Goal: Information Seeking & Learning: Understand process/instructions

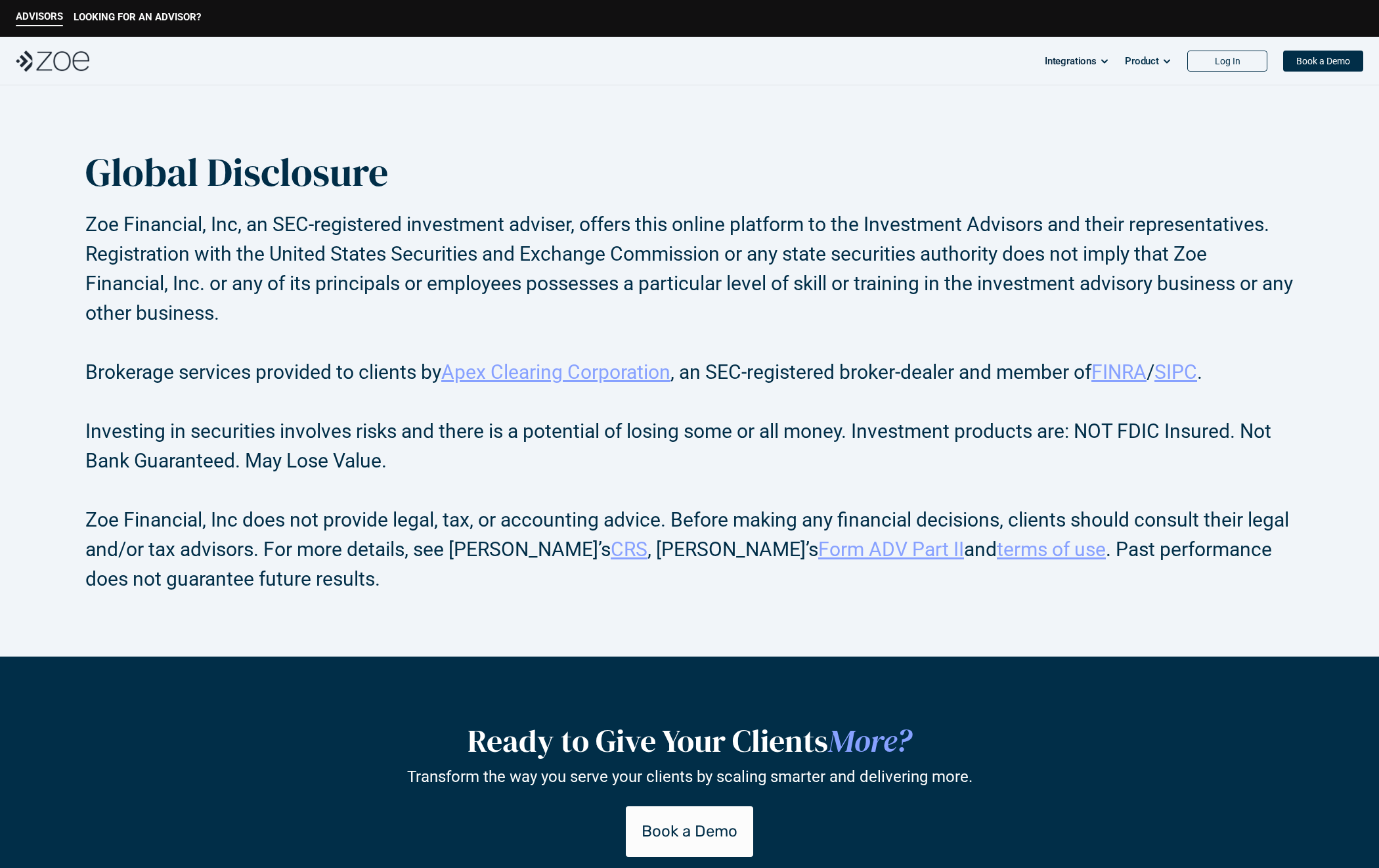
click at [252, 250] on h2 "Zoe Financial, Inc, an SEC-registered investment adviser, offers this online pl…" at bounding box center [689, 283] width 1208 height 148
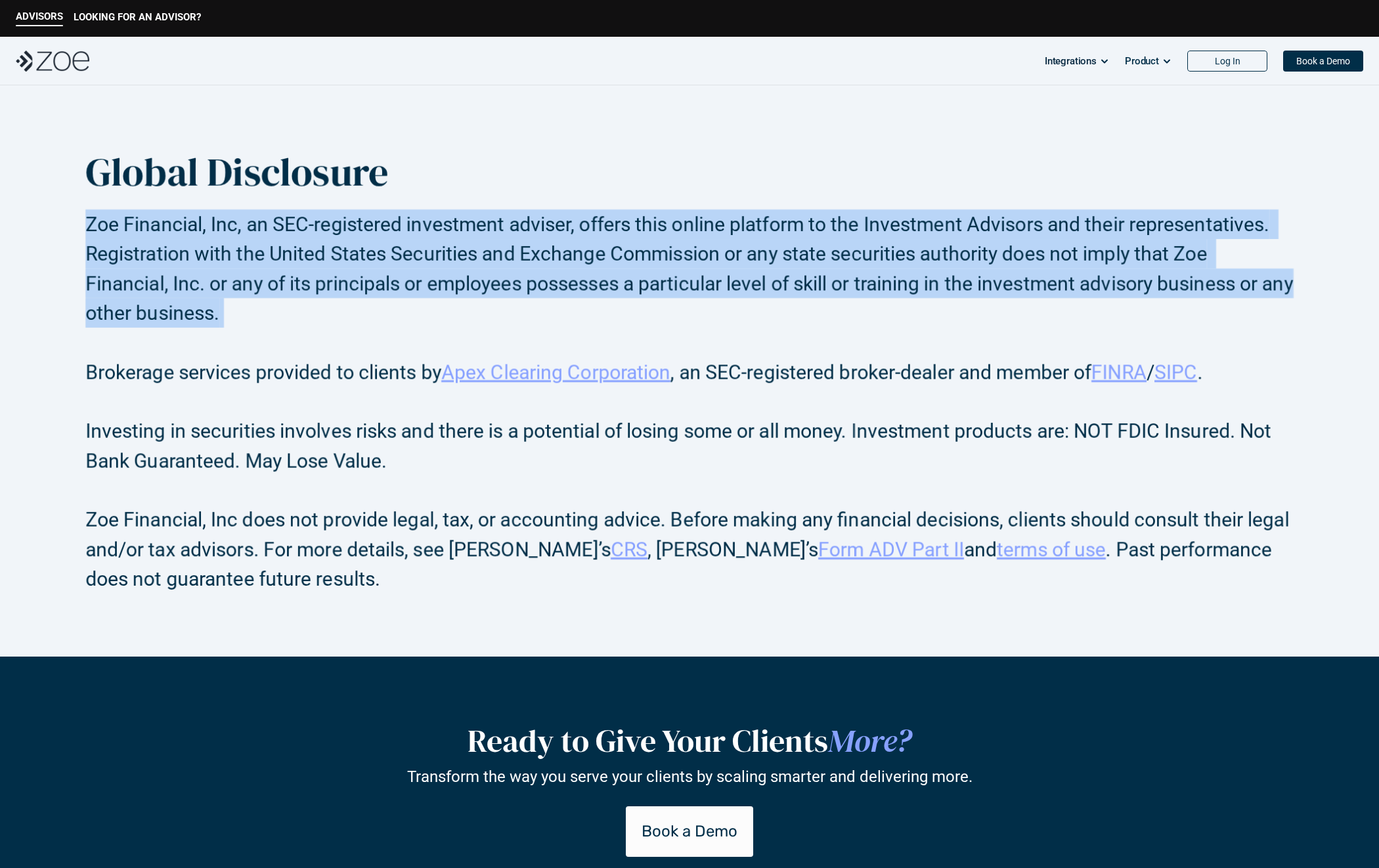
click at [252, 250] on h2 "Zoe Financial, Inc, an SEC-registered investment adviser, offers this online pl…" at bounding box center [689, 283] width 1208 height 148
click at [235, 216] on h2 "Zoe Financial, Inc, an SEC-registered investment adviser, offers this online pl…" at bounding box center [689, 283] width 1208 height 148
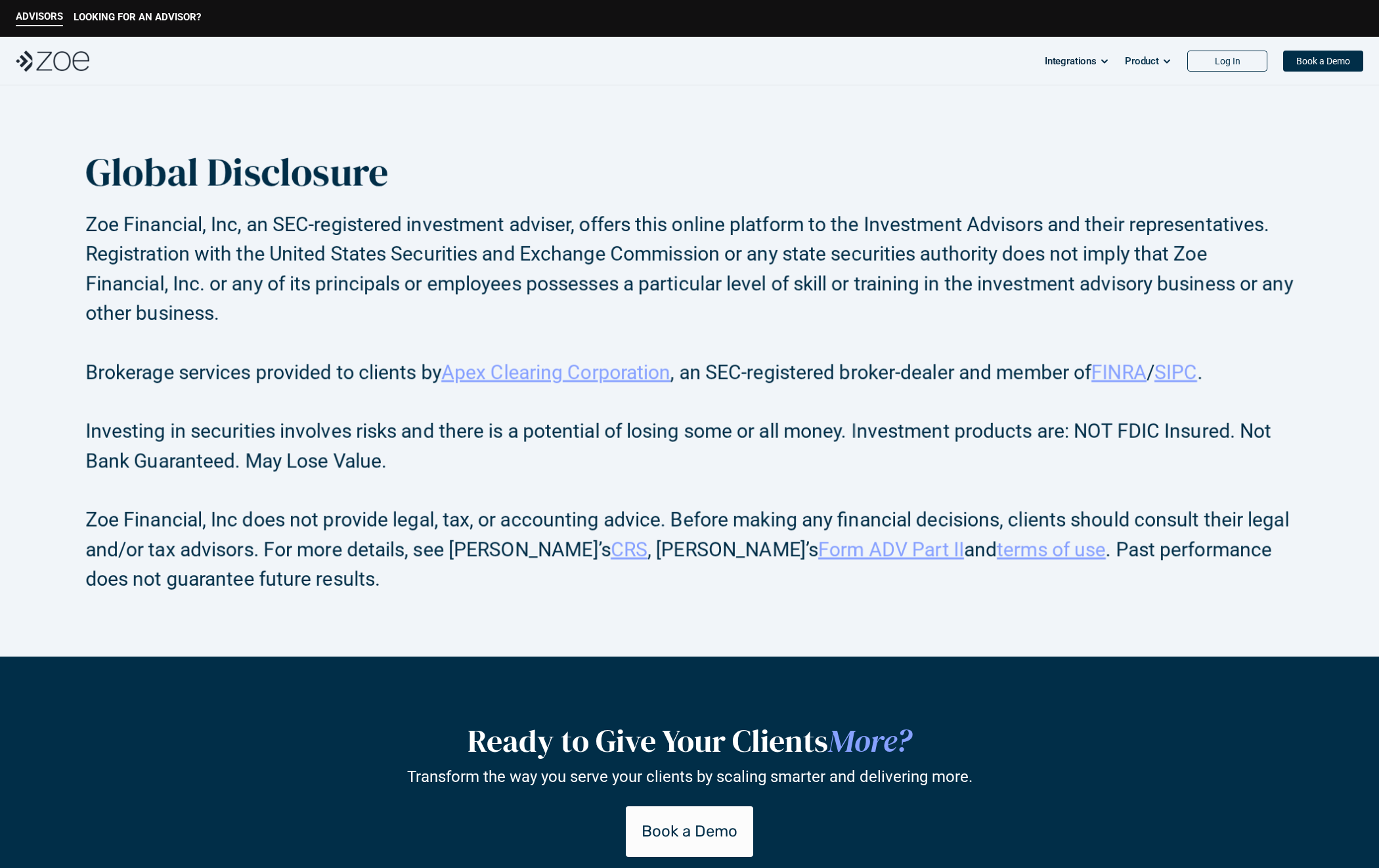
click at [997, 546] on link "terms of use" at bounding box center [1051, 549] width 109 height 23
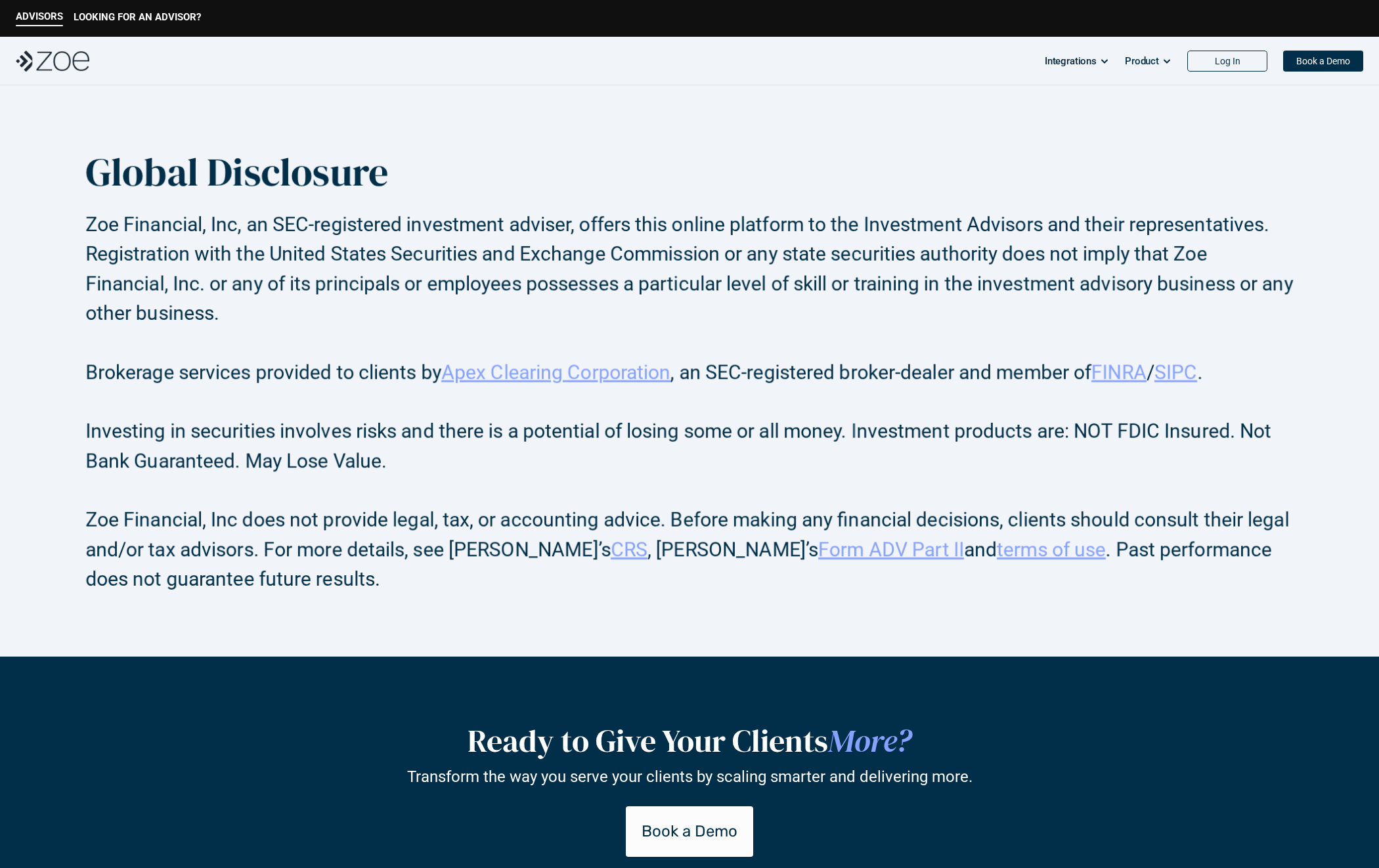
click at [997, 554] on link "terms of use" at bounding box center [1051, 549] width 109 height 23
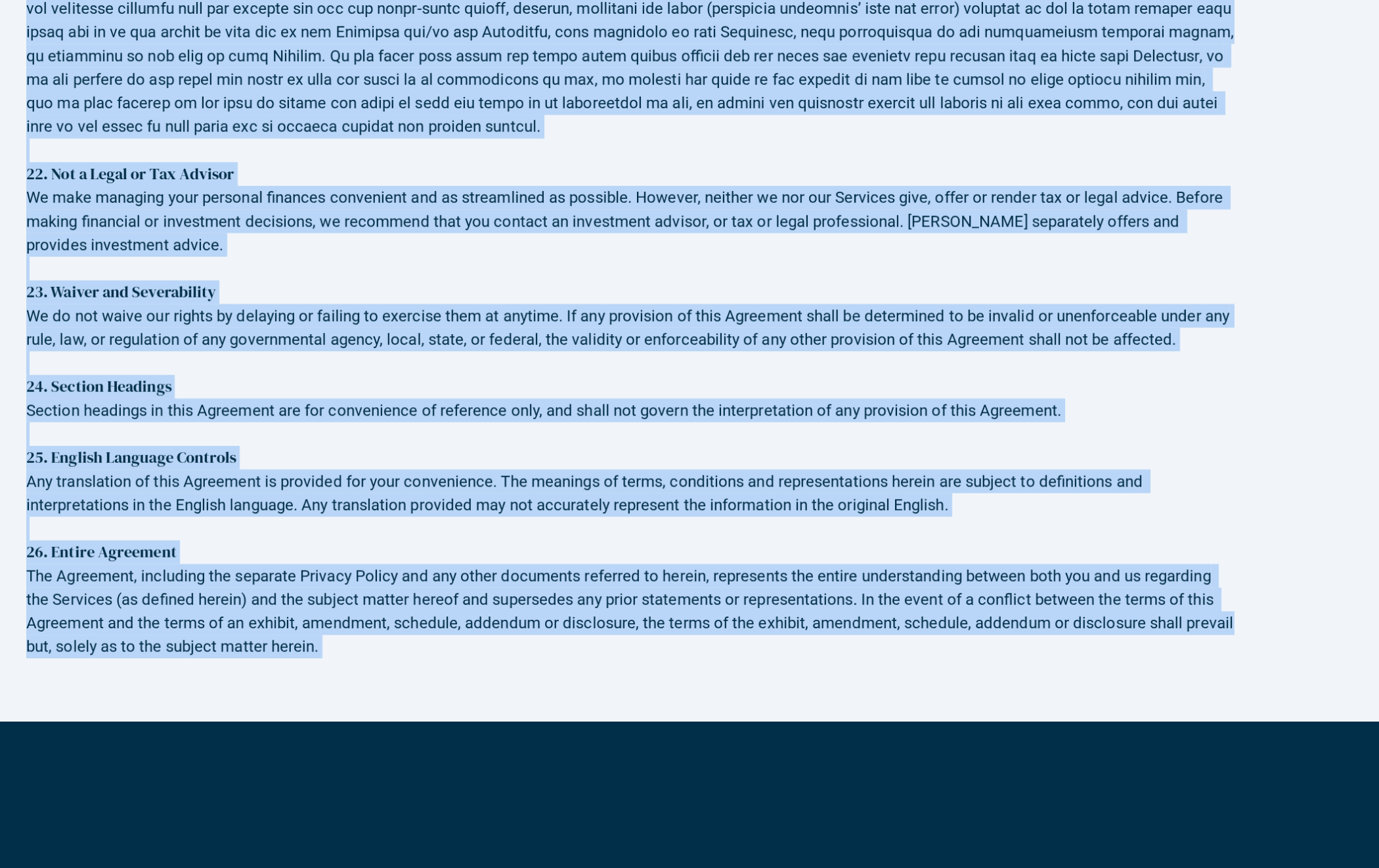
scroll to position [9037, 0]
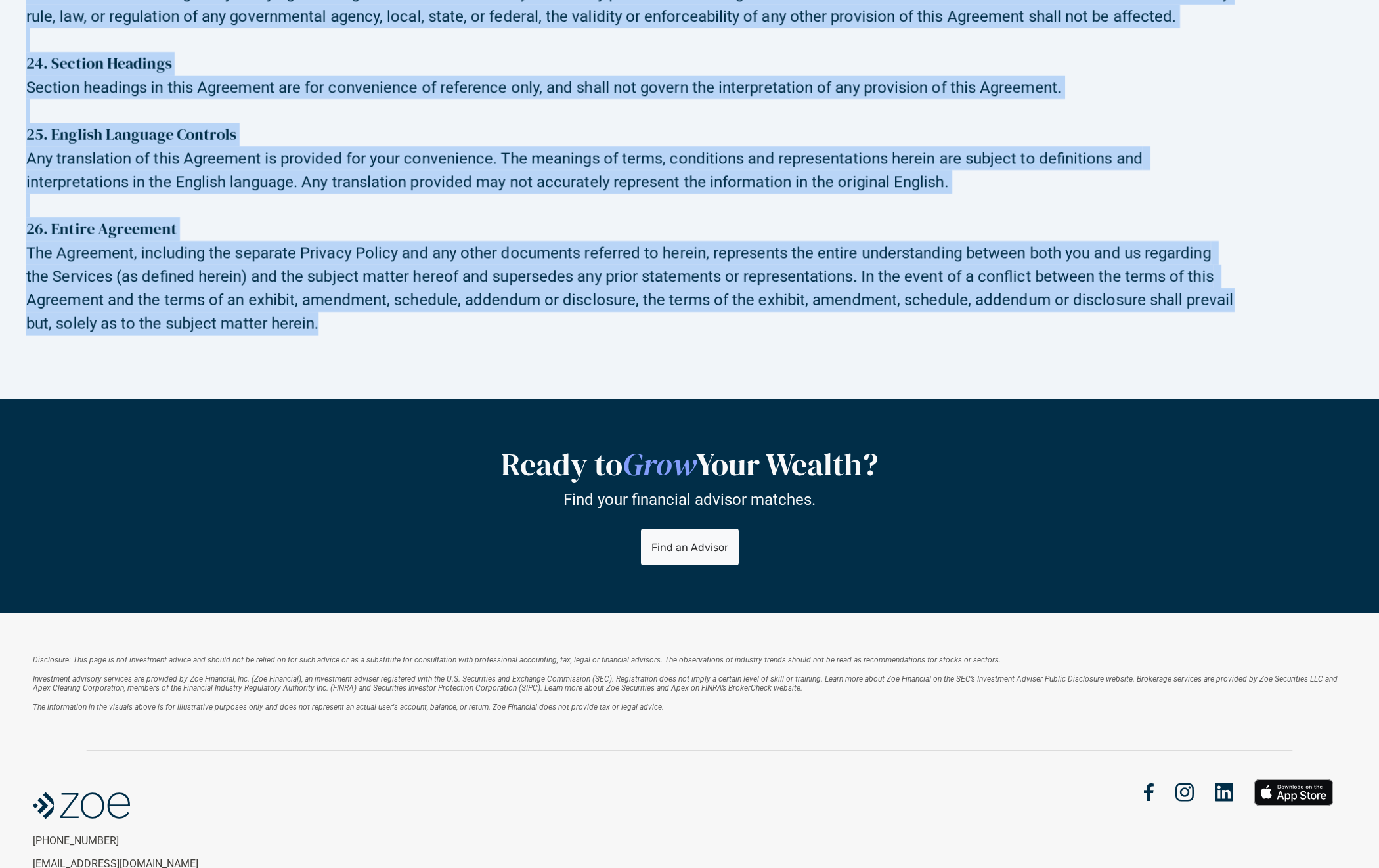
drag, startPoint x: 28, startPoint y: 166, endPoint x: 486, endPoint y: 190, distance: 458.6
copy div "Lor Ipsumdolo, Sit. Ametcon & Adipiscingel Seddoeiusm Temp Incidid: Utla 8218 1…"
